Goal: Transaction & Acquisition: Purchase product/service

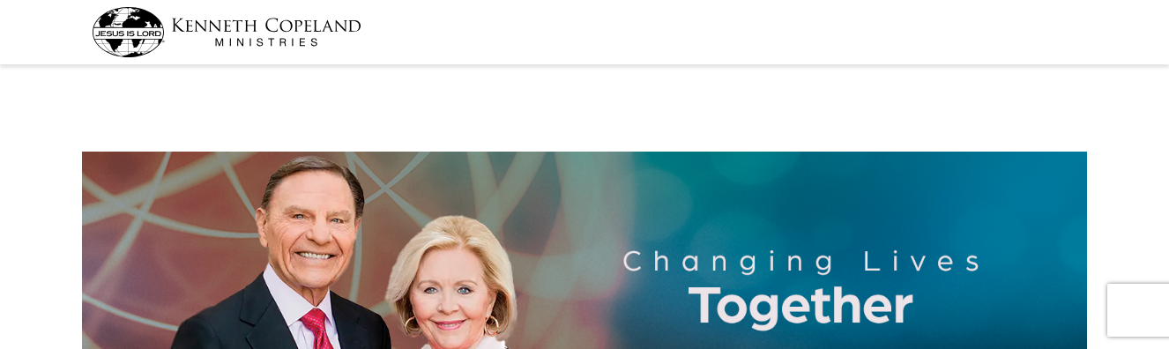
select select "WA"
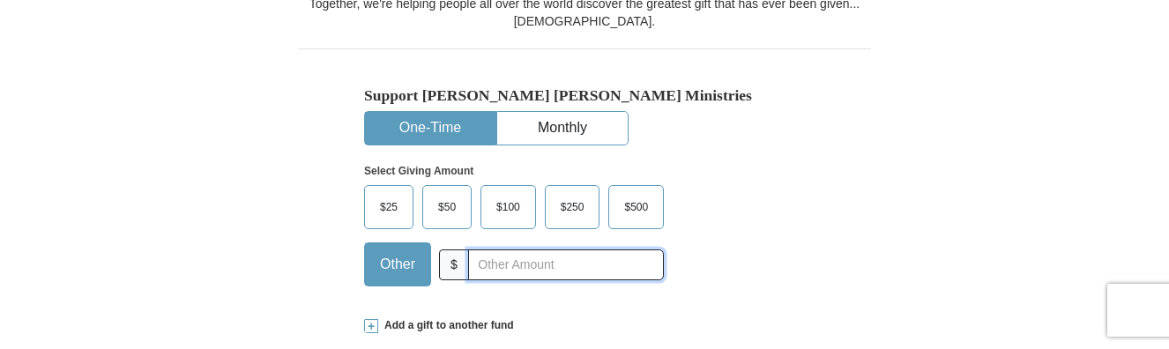
click at [486, 261] on input "text" at bounding box center [566, 265] width 196 height 31
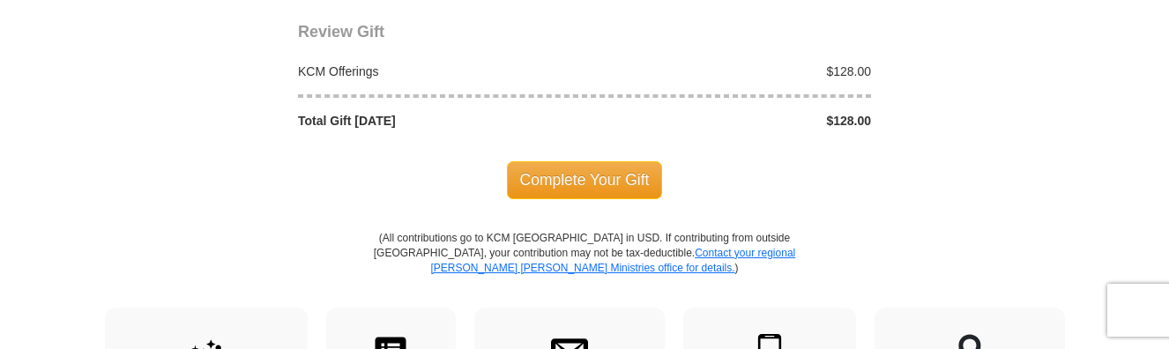
scroll to position [1664, 0]
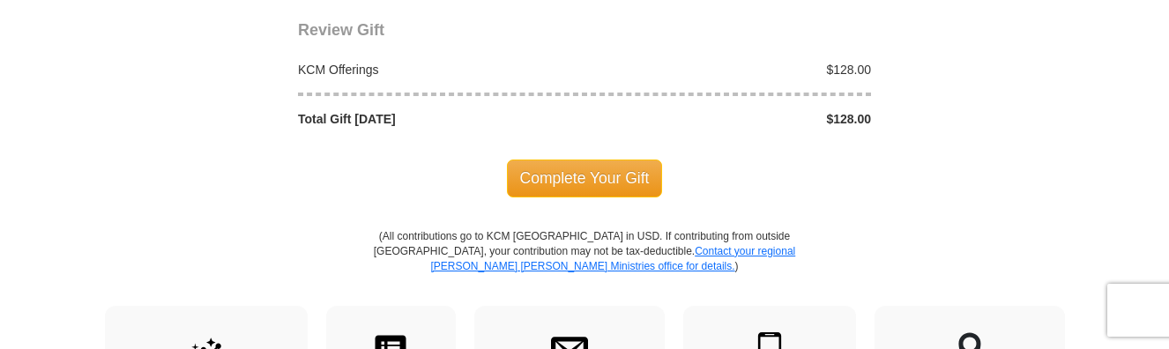
type input "128.00"
drag, startPoint x: 780, startPoint y: 174, endPoint x: 695, endPoint y: 174, distance: 85.5
click at [695, 174] on div "Complete Your Gift" at bounding box center [584, 178] width 573 height 37
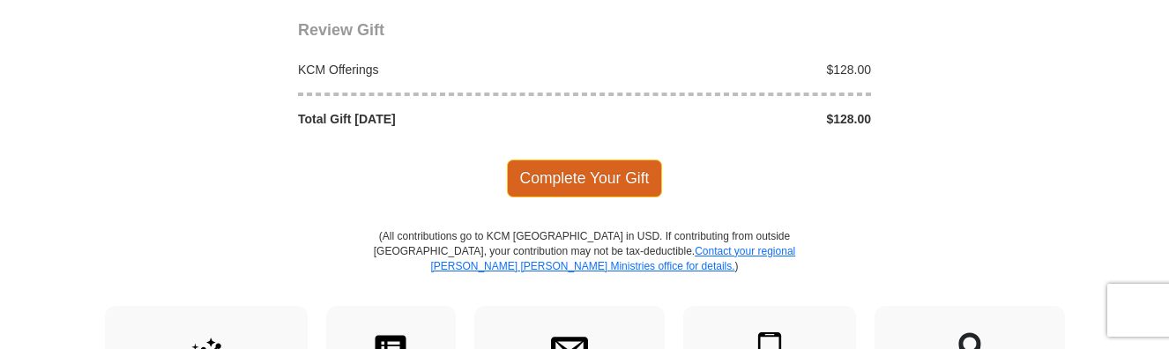
click at [578, 179] on span "Complete Your Gift" at bounding box center [585, 178] width 156 height 37
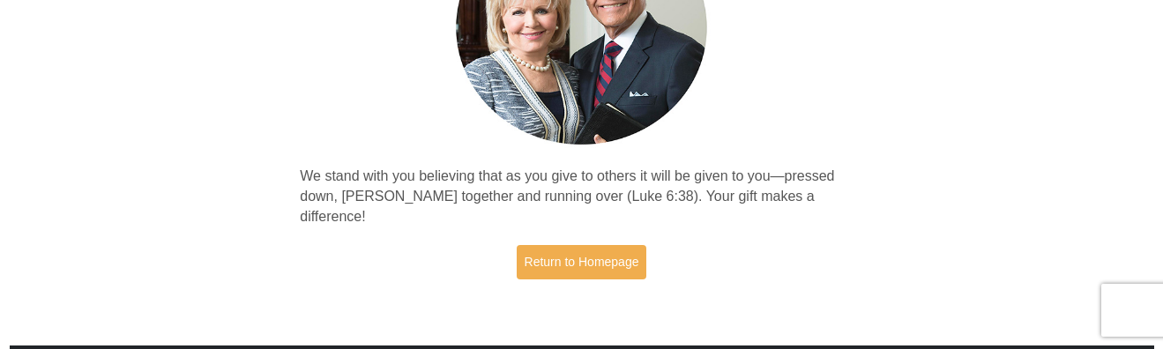
scroll to position [251, 0]
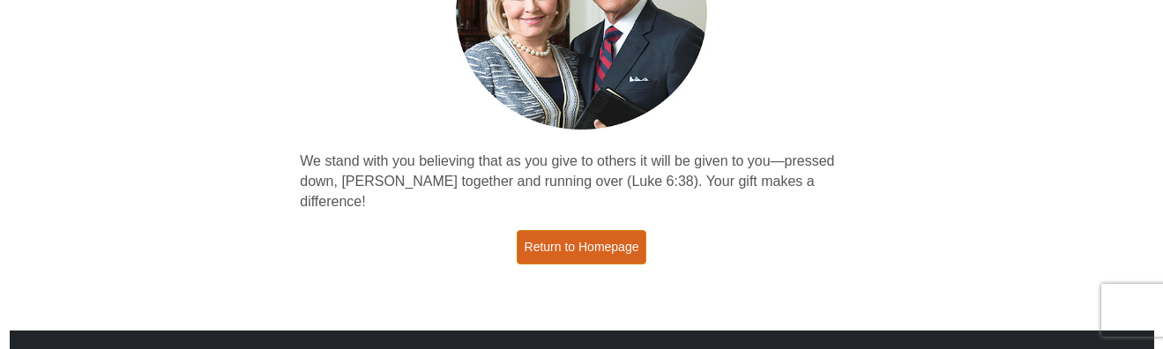
click at [574, 232] on link "Return to Homepage" at bounding box center [582, 247] width 131 height 34
